Goal: Task Accomplishment & Management: Manage account settings

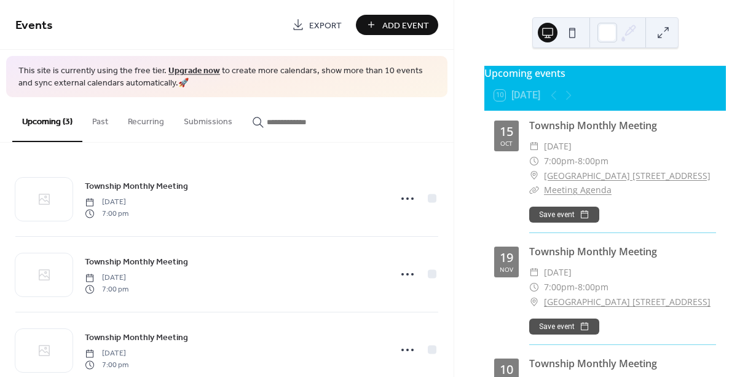
click at [557, 195] on link "Meeting Agenda" at bounding box center [578, 190] width 68 height 12
click at [573, 195] on link "Meeting Agenda" at bounding box center [578, 190] width 68 height 12
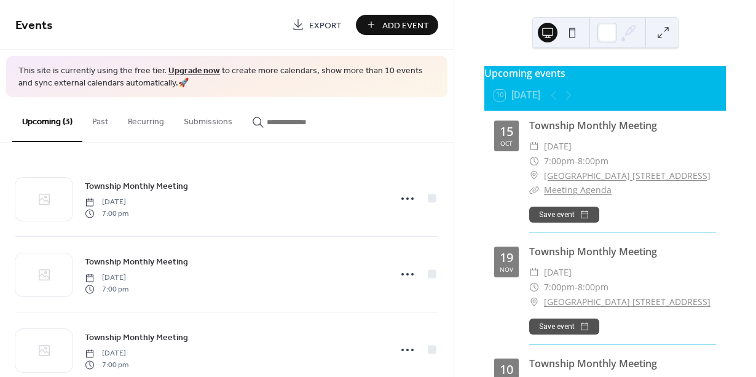
click at [386, 135] on div "Upcoming (3) Past Recurring Submissions" at bounding box center [226, 119] width 453 height 45
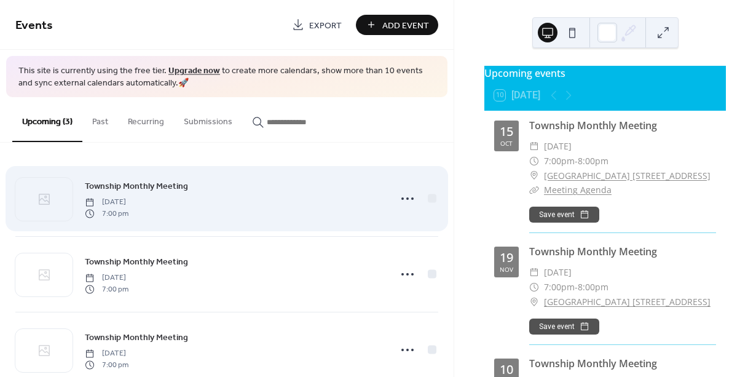
click at [248, 208] on div "Township Monthly Meeting [DATE] 7:00 pm" at bounding box center [234, 198] width 298 height 39
click at [402, 197] on icon at bounding box center [407, 199] width 20 height 20
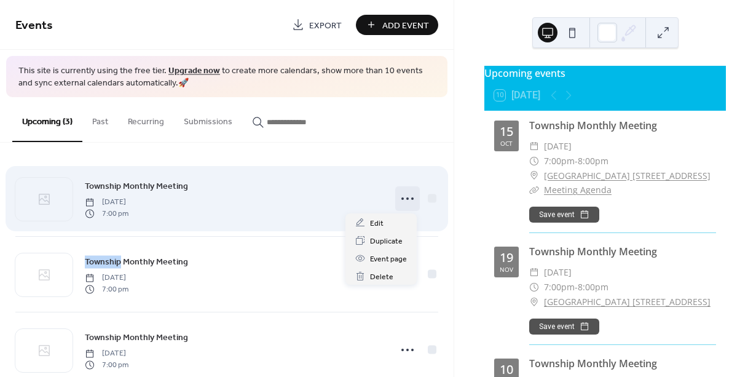
click at [402, 197] on icon at bounding box center [407, 199] width 20 height 20
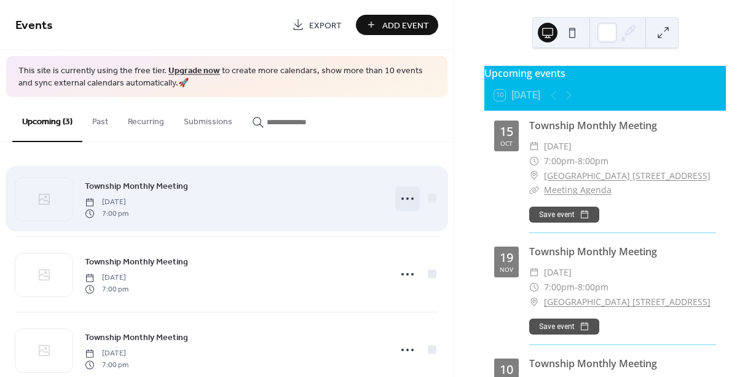
click at [402, 197] on icon at bounding box center [407, 199] width 20 height 20
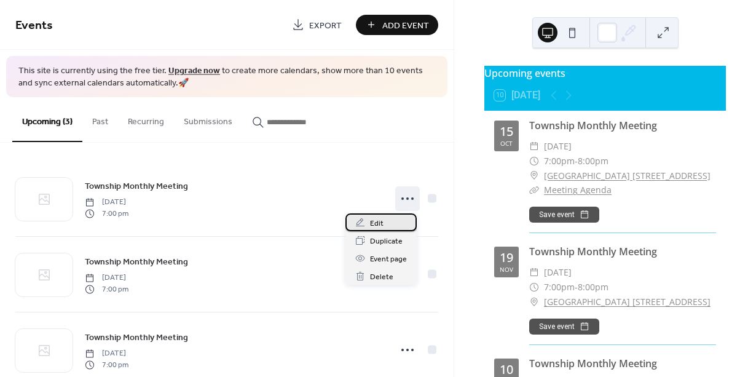
click at [384, 222] on div "Edit" at bounding box center [380, 222] width 71 height 18
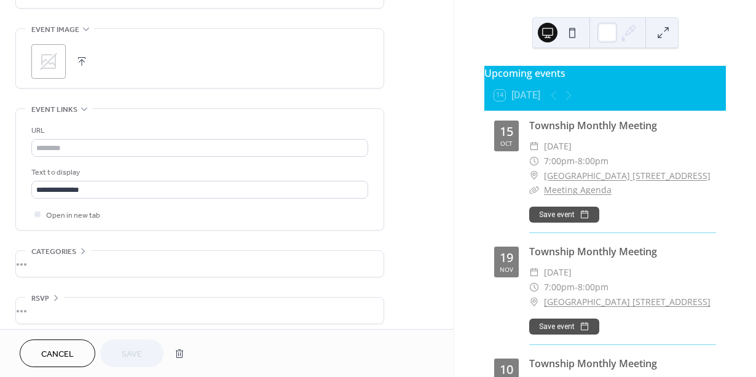
scroll to position [587, 0]
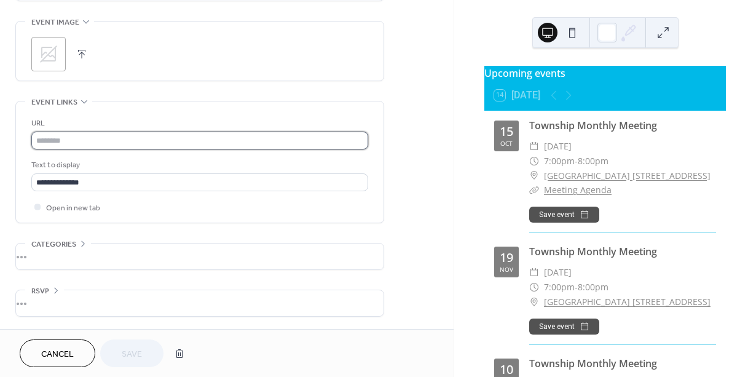
click at [76, 145] on input "text" at bounding box center [199, 140] width 337 height 18
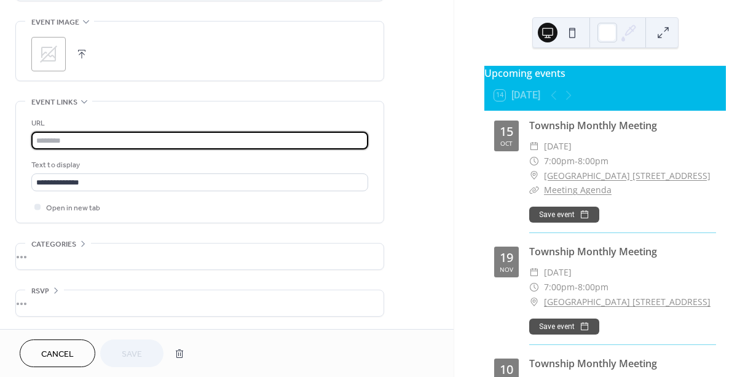
paste input "**********"
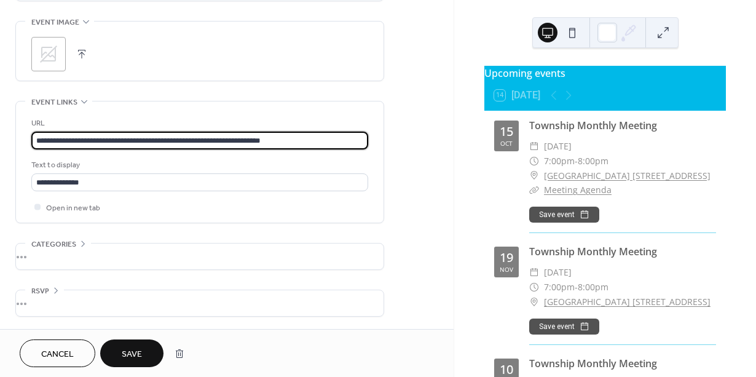
type input "**********"
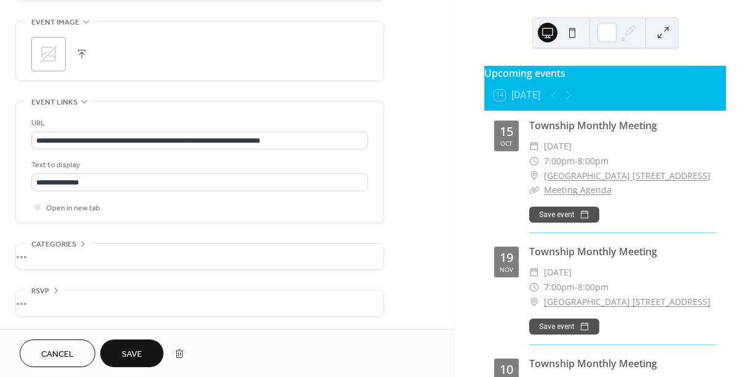
click at [143, 351] on button "Save" at bounding box center [131, 353] width 63 height 28
click at [581, 195] on link "Meeting Agenda" at bounding box center [578, 190] width 68 height 12
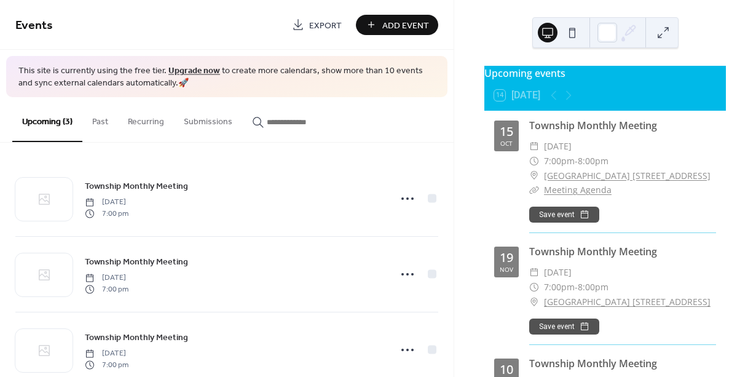
click at [571, 195] on link "Meeting Agenda" at bounding box center [578, 190] width 68 height 12
